Goal: Task Accomplishment & Management: Use online tool/utility

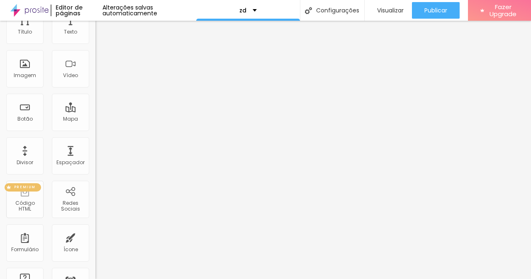
scroll to position [41, 0]
click at [29, 201] on div "PREMIUM Código HTML" at bounding box center [24, 199] width 37 height 37
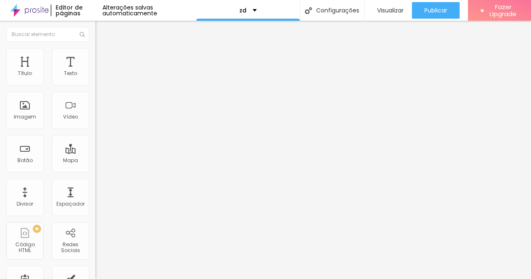
click at [95, 51] on li "Avançado" at bounding box center [142, 52] width 95 height 8
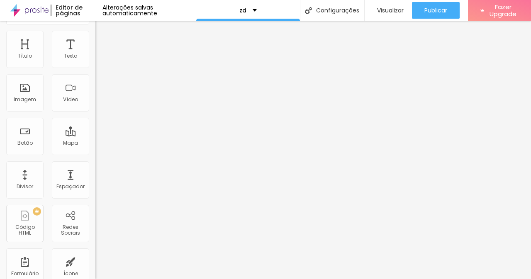
scroll to position [32, 0]
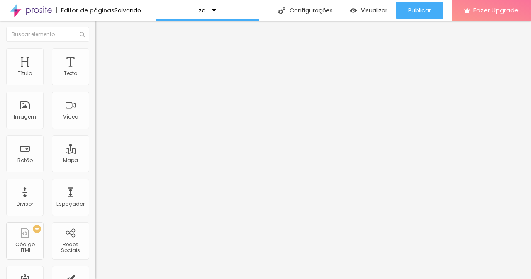
click at [95, 54] on li "Avançado" at bounding box center [142, 52] width 95 height 8
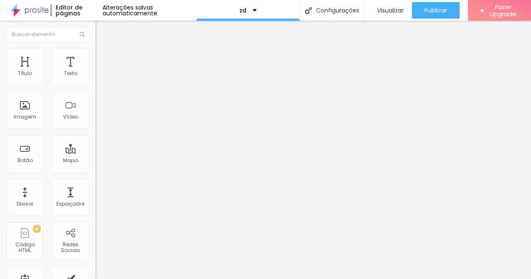
paste input "<!DOCTYPE html> <html> <head> <title>Redirection automatique en HTML</title> <m…"
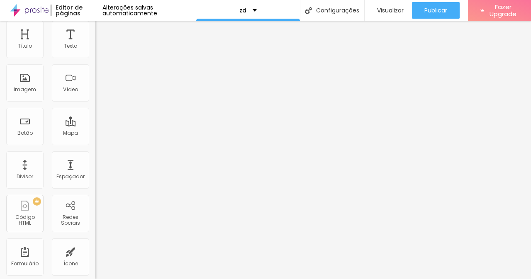
scroll to position [27, 0]
type input "<!DOCTYPE html> <html> <head> <title>Redirection automatique en HTML</title> <m…"
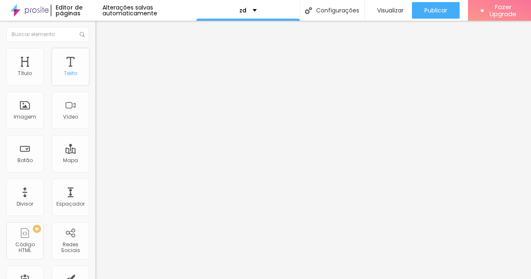
click at [70, 61] on div "Texto" at bounding box center [70, 66] width 37 height 37
click at [95, 55] on li "Avançado" at bounding box center [142, 52] width 95 height 8
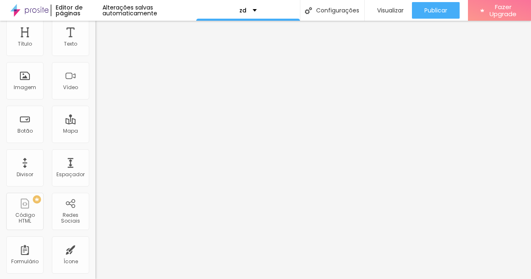
scroll to position [32, 0]
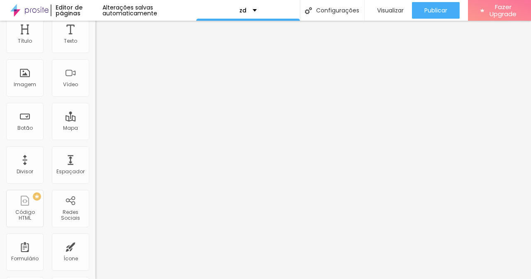
paste input "<!DOCTYPE html> <html> <head> <title>Redirection automatique en HTML</title> <m…"
type input "<!DOCTYPE html> <html> <head> <title>Redirection automatique en HTML</title> <m…"
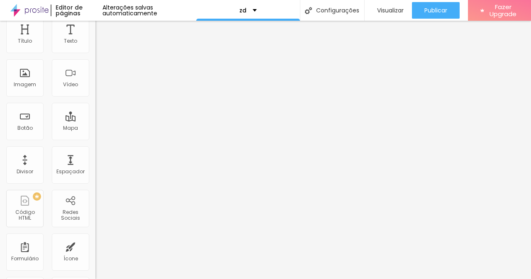
scroll to position [0, 0]
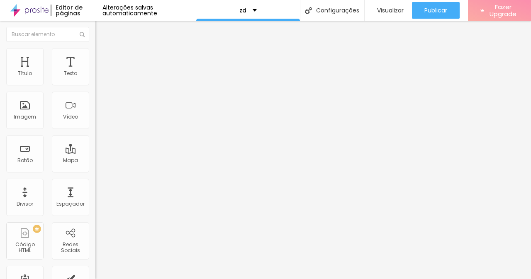
click at [516, 4] on span "Fazer Upgrade" at bounding box center [502, 10] width 31 height 15
